Goal: Task Accomplishment & Management: Use online tool/utility

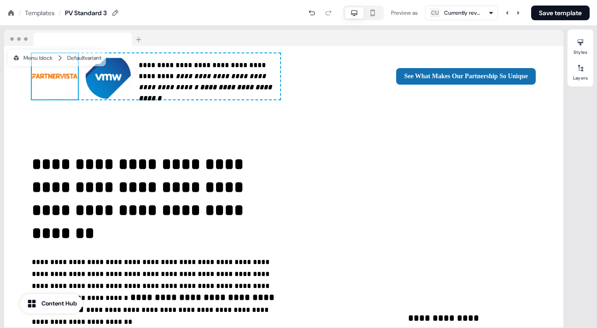
click at [9, 11] on icon at bounding box center [10, 12] width 7 height 7
click at [564, 8] on button "Save template" at bounding box center [560, 13] width 58 height 15
click at [39, 9] on div "Templates" at bounding box center [40, 12] width 30 height 9
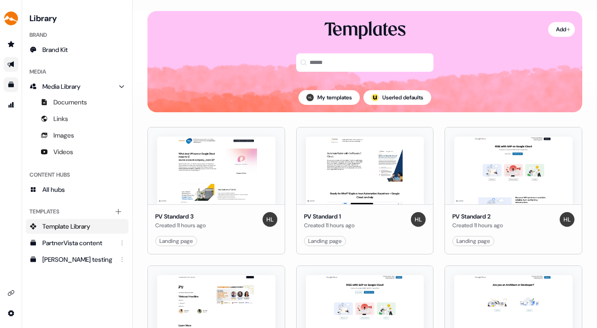
click at [9, 63] on icon "Go to outbound experience" at bounding box center [10, 64] width 7 height 7
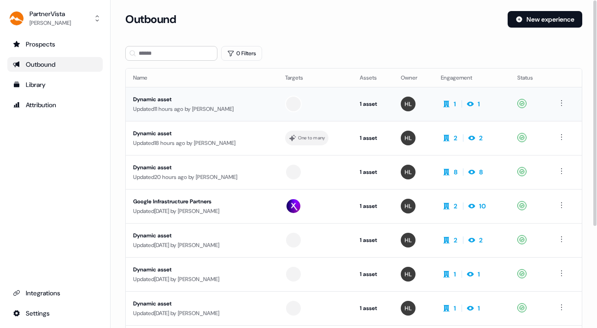
click at [228, 100] on div "Dynamic asset" at bounding box center [201, 99] width 137 height 9
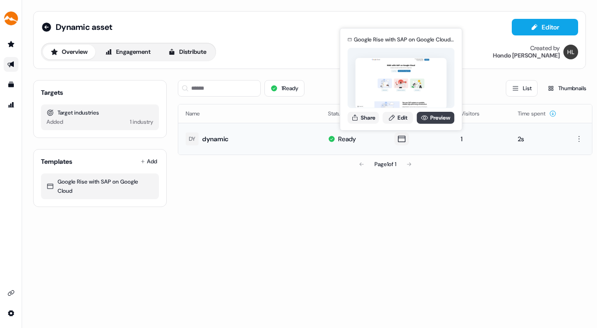
click at [434, 114] on link "Preview" at bounding box center [436, 118] width 38 height 12
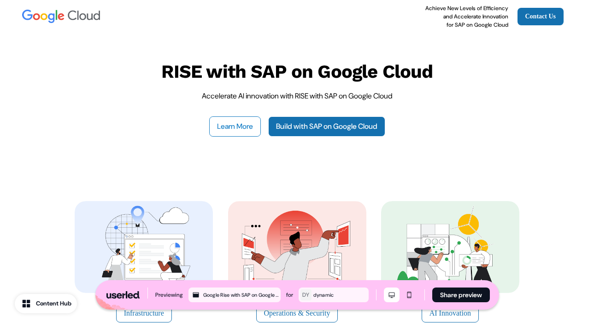
click at [232, 123] on button "Learn More" at bounding box center [235, 127] width 52 height 20
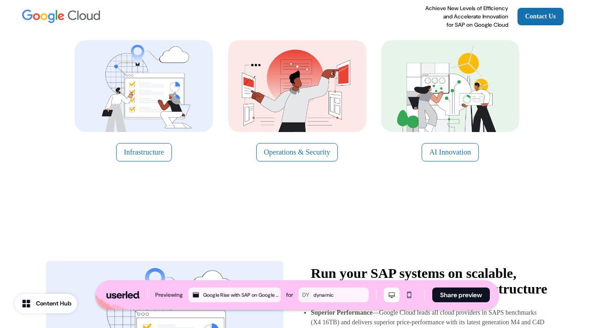
scroll to position [164, 0]
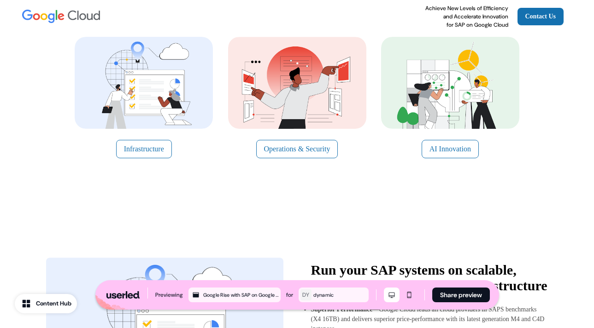
click at [170, 89] on img at bounding box center [144, 83] width 138 height 92
